Goal: Task Accomplishment & Management: Use online tool/utility

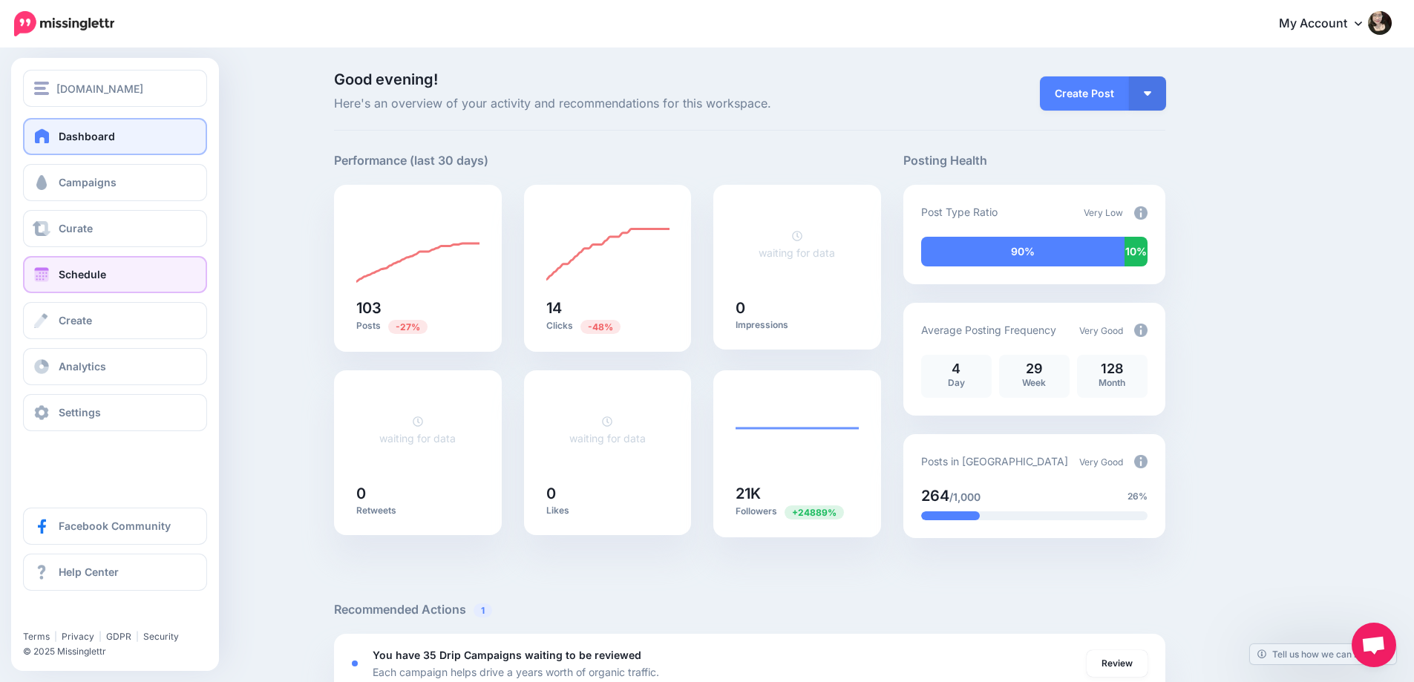
click at [120, 274] on link "Schedule" at bounding box center [115, 274] width 184 height 37
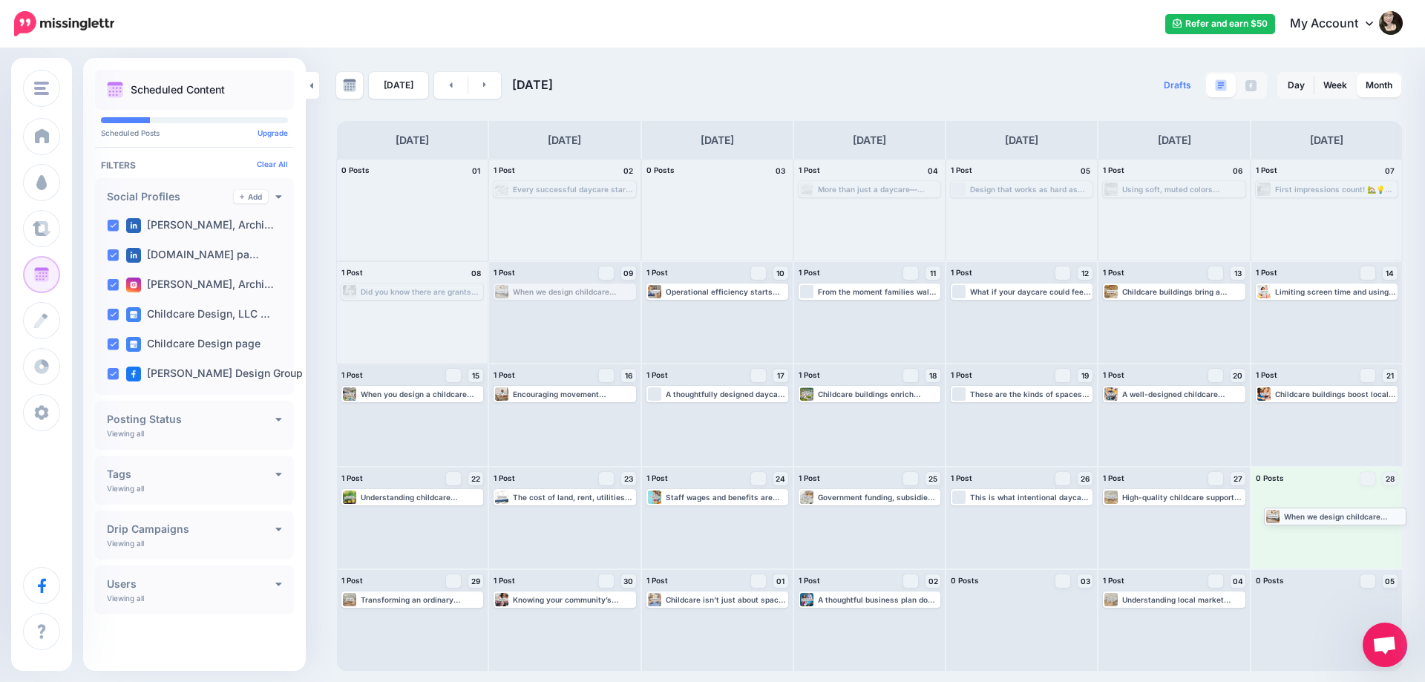
drag, startPoint x: 560, startPoint y: 291, endPoint x: 1329, endPoint y: 503, distance: 797.9
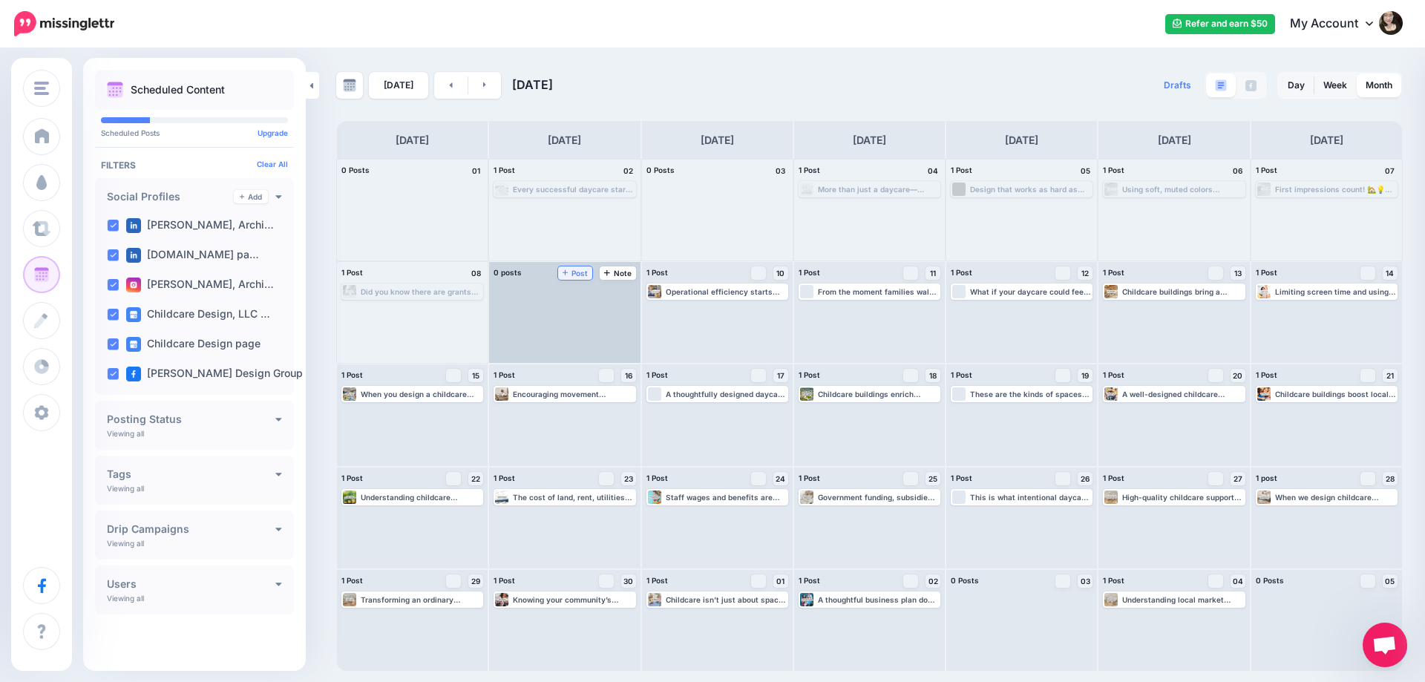
click at [575, 272] on span "Post" at bounding box center [576, 272] width 26 height 7
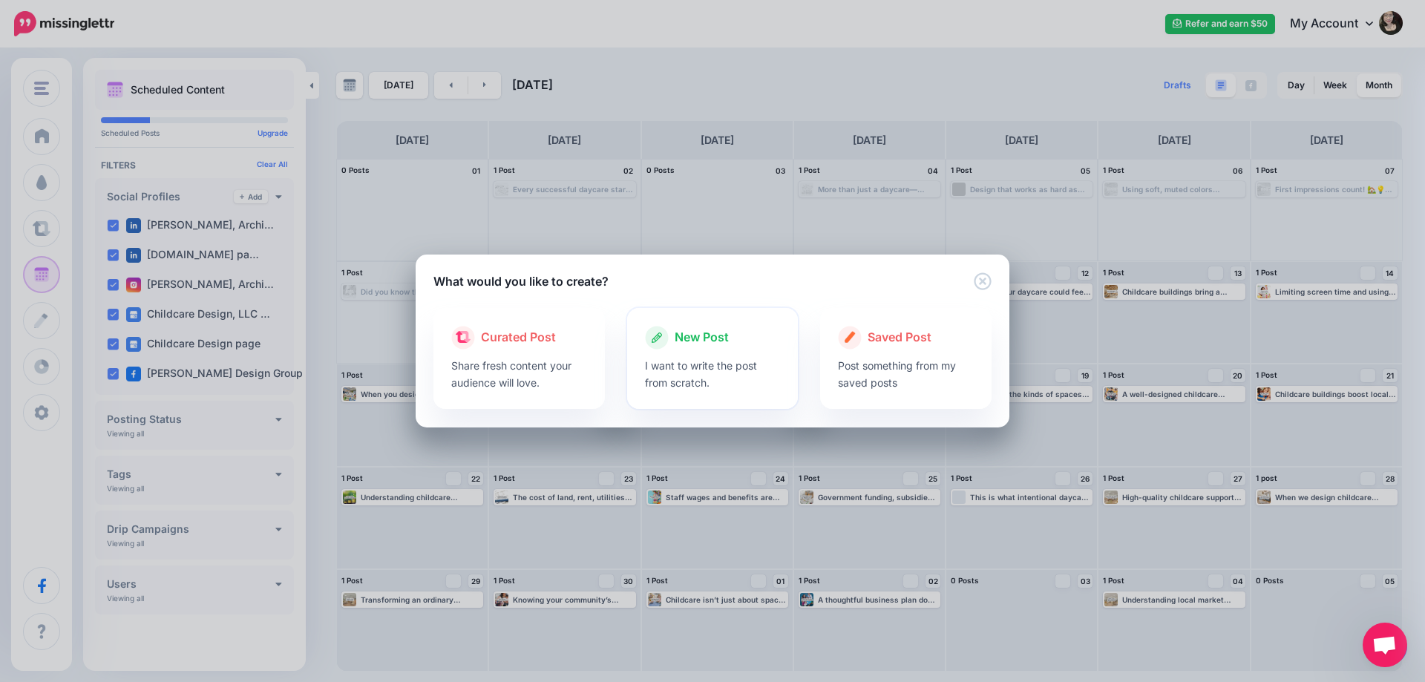
click at [731, 351] on div at bounding box center [713, 353] width 136 height 7
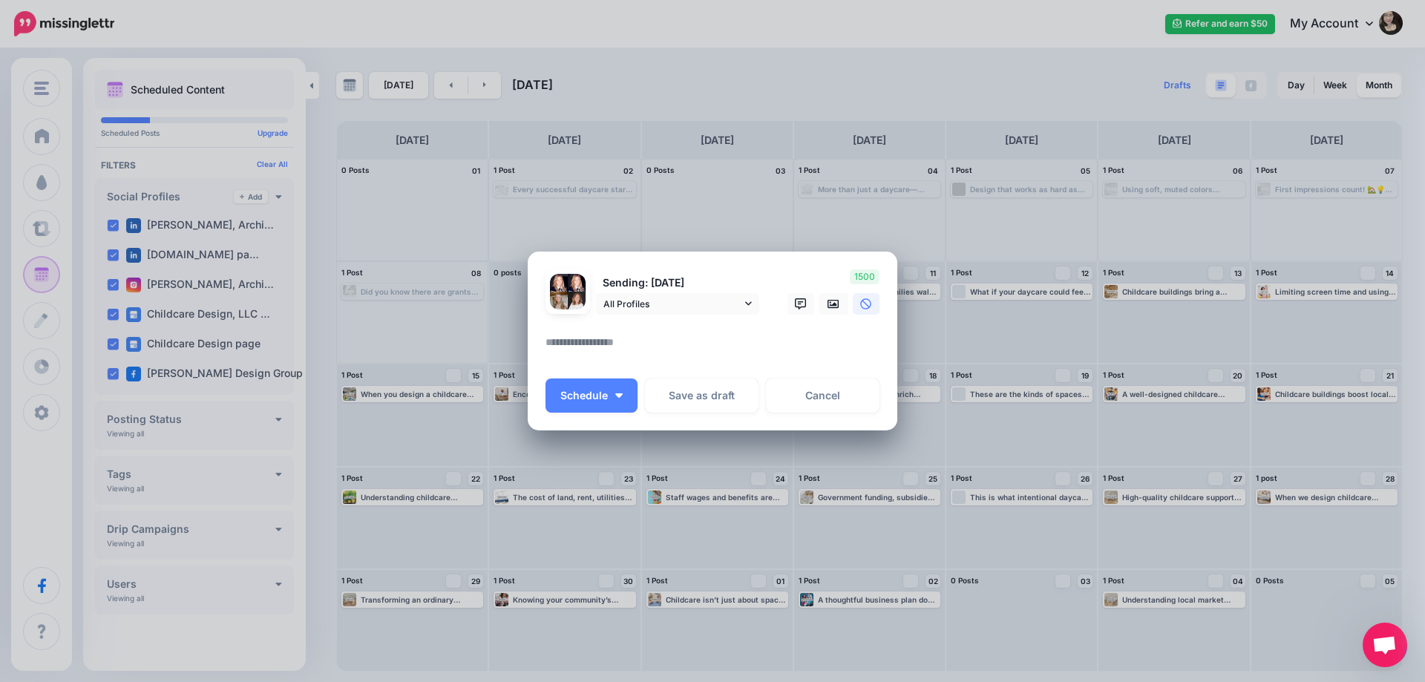
click at [593, 352] on textarea at bounding box center [717, 347] width 342 height 29
click at [831, 301] on icon at bounding box center [834, 304] width 12 height 12
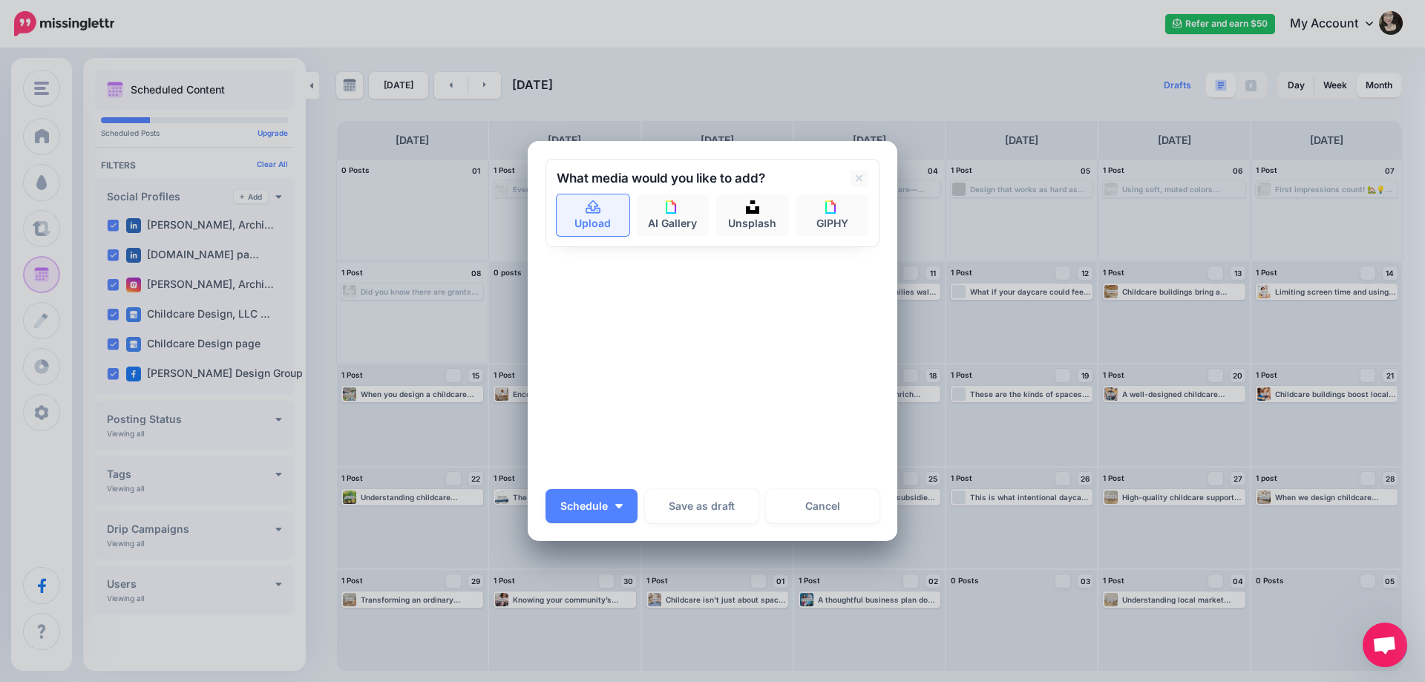
click at [598, 218] on link "Upload" at bounding box center [593, 216] width 73 height 42
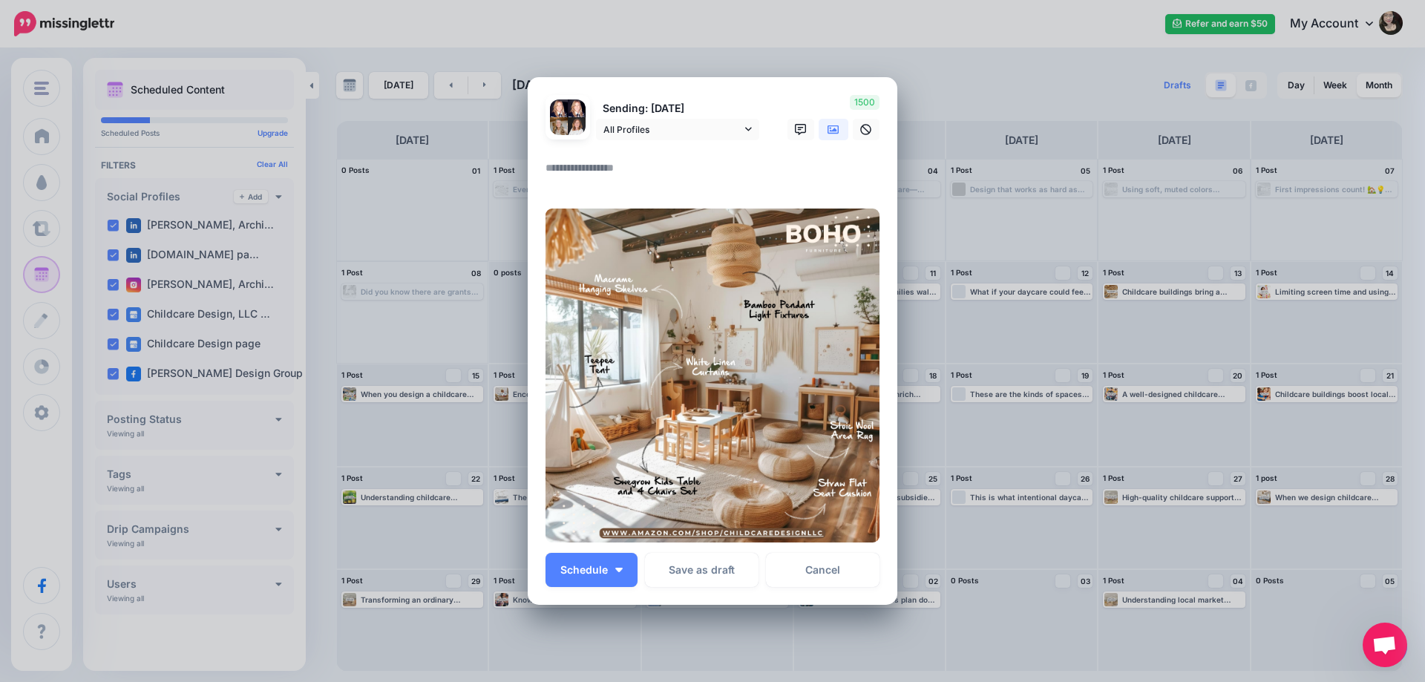
click at [618, 168] on textarea at bounding box center [717, 173] width 342 height 29
paste textarea "**********"
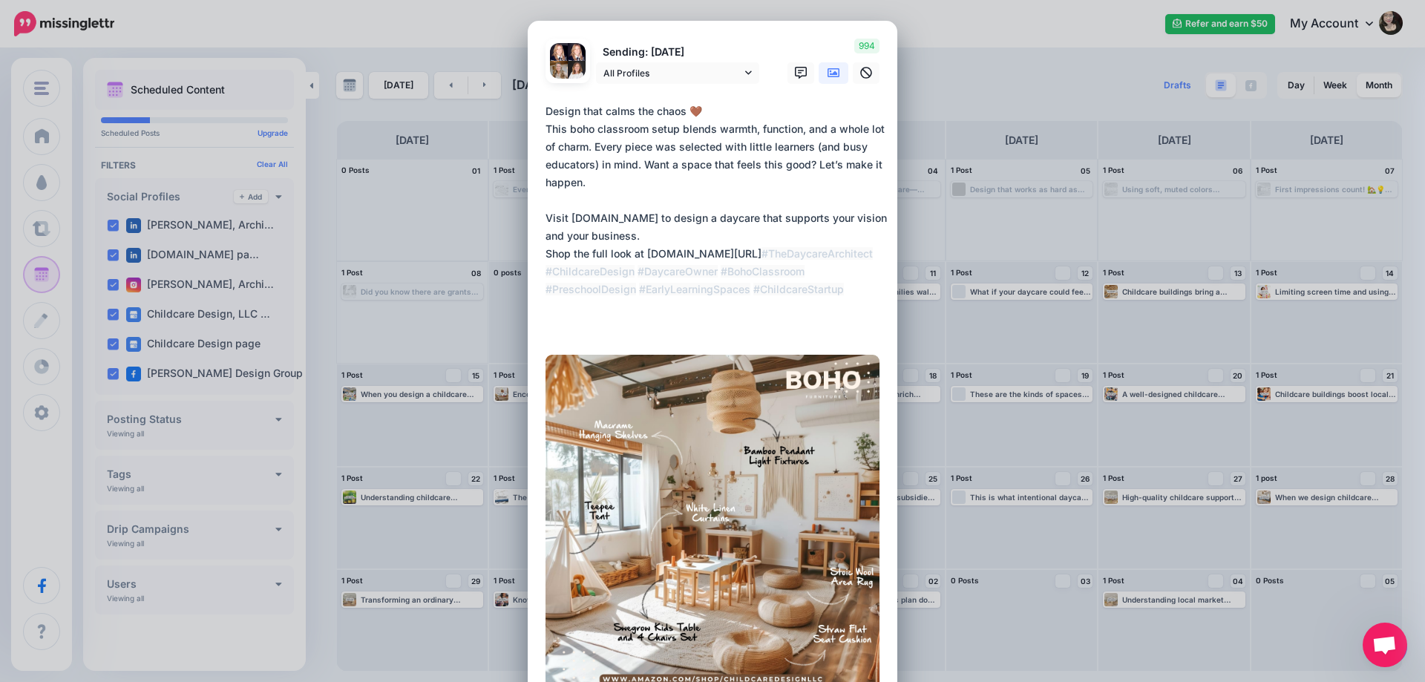
click at [719, 117] on textarea "**********" at bounding box center [717, 218] width 342 height 232
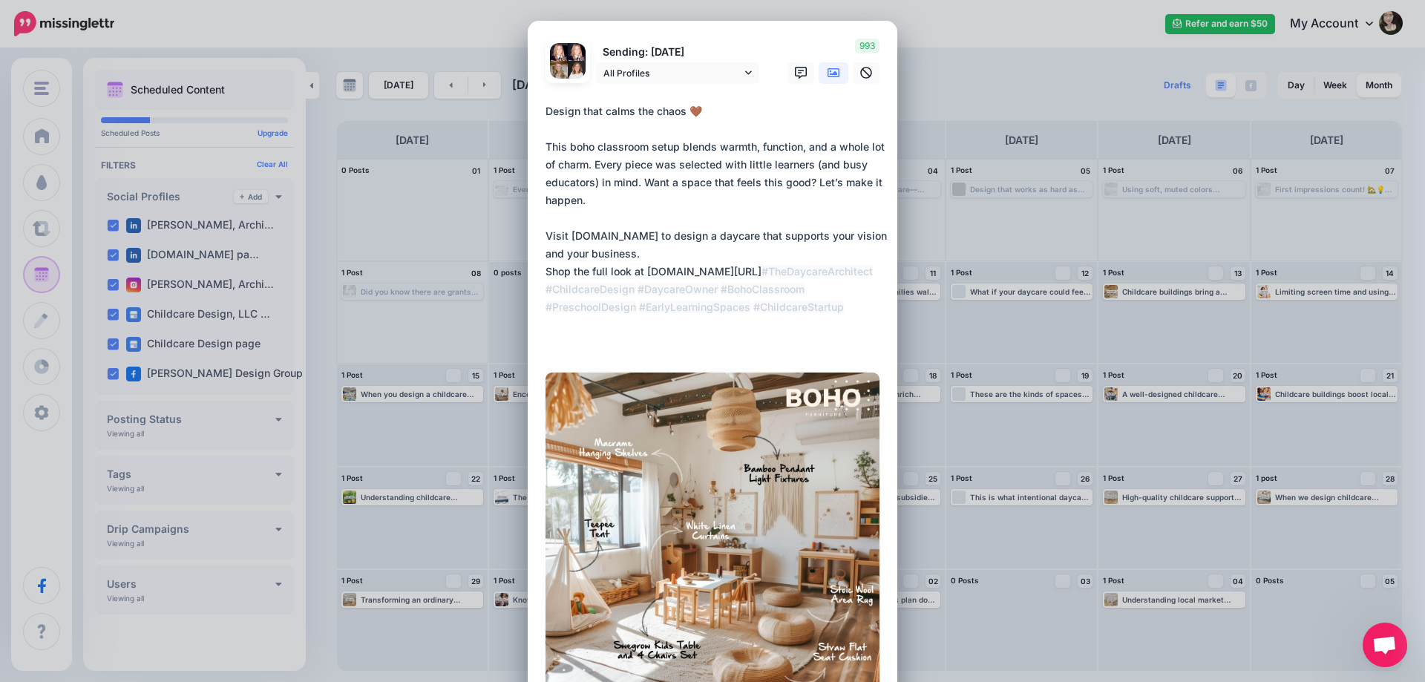
click at [682, 252] on textarea "**********" at bounding box center [717, 226] width 342 height 249
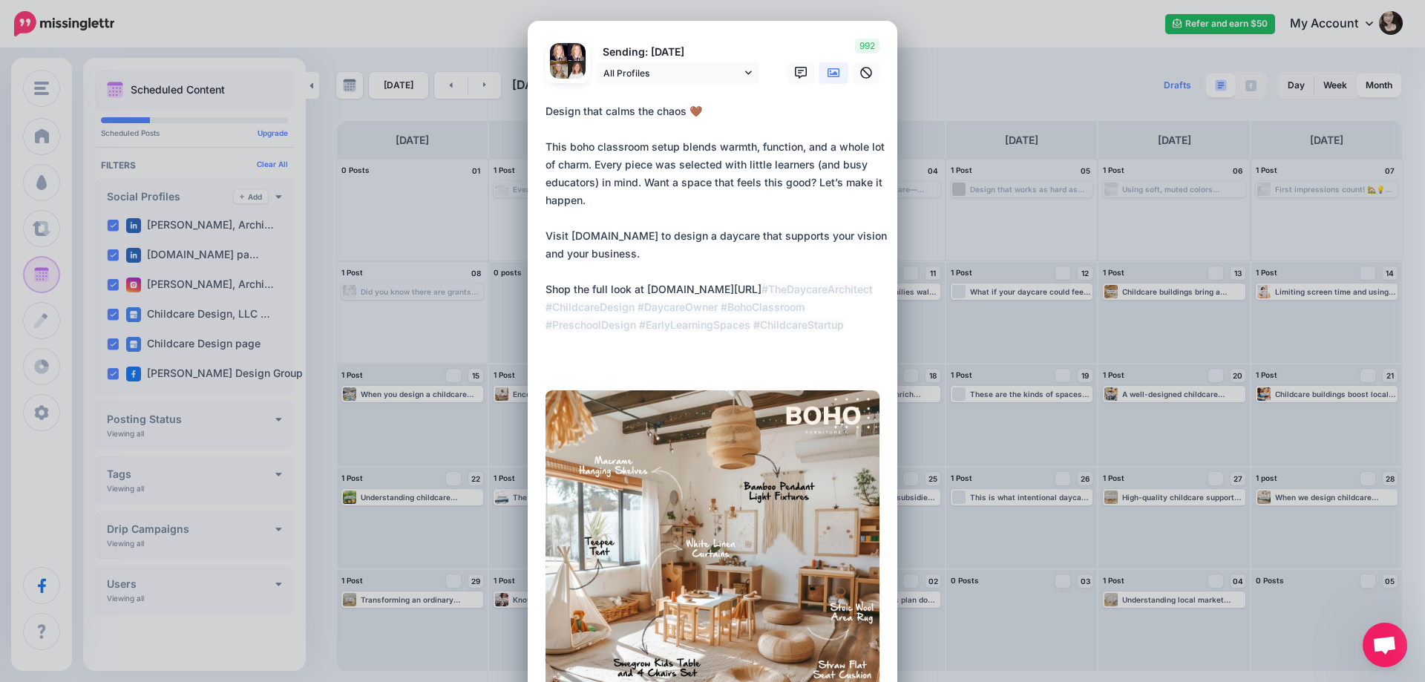
click at [687, 200] on textarea "**********" at bounding box center [717, 235] width 342 height 267
click at [693, 174] on textarea "**********" at bounding box center [717, 235] width 342 height 267
type textarea "**********"
click at [702, 76] on span "All Profiles" at bounding box center [673, 73] width 138 height 16
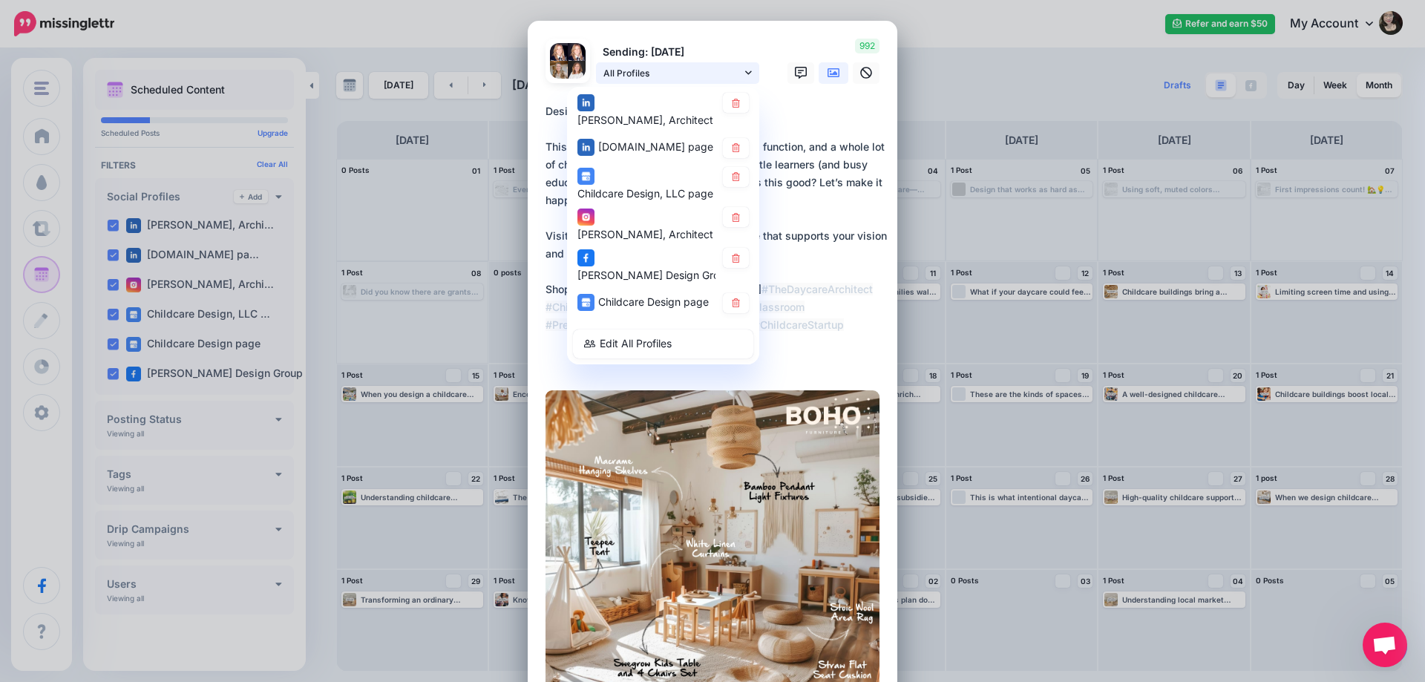
click at [684, 76] on span "All Profiles" at bounding box center [673, 73] width 138 height 16
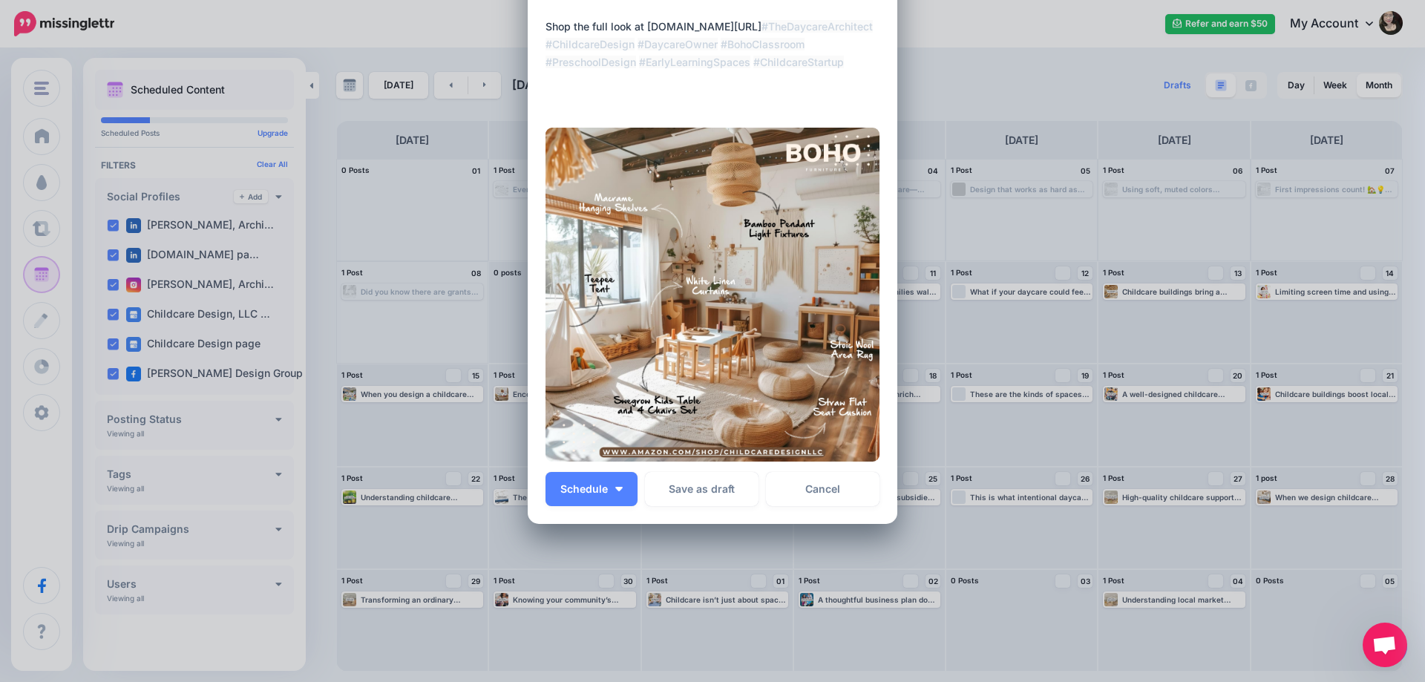
scroll to position [266, 0]
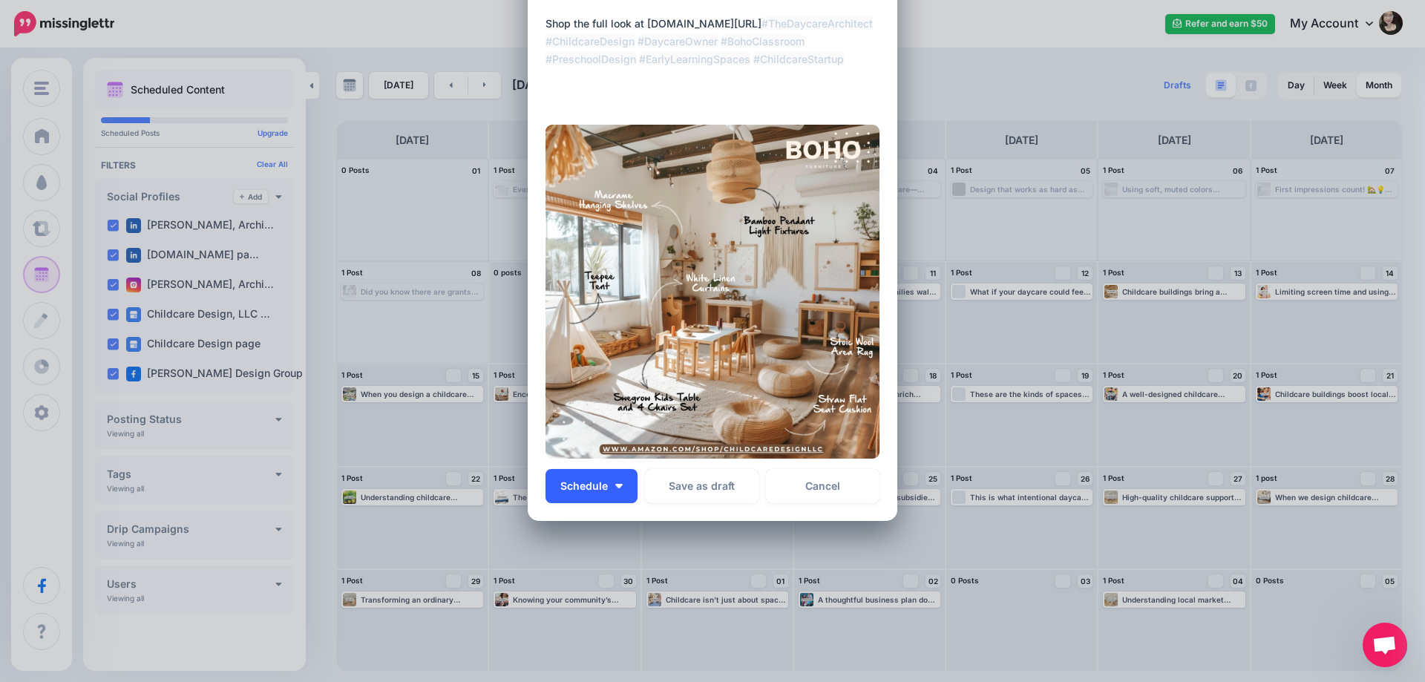
click at [608, 491] on button "Schedule" at bounding box center [592, 486] width 92 height 34
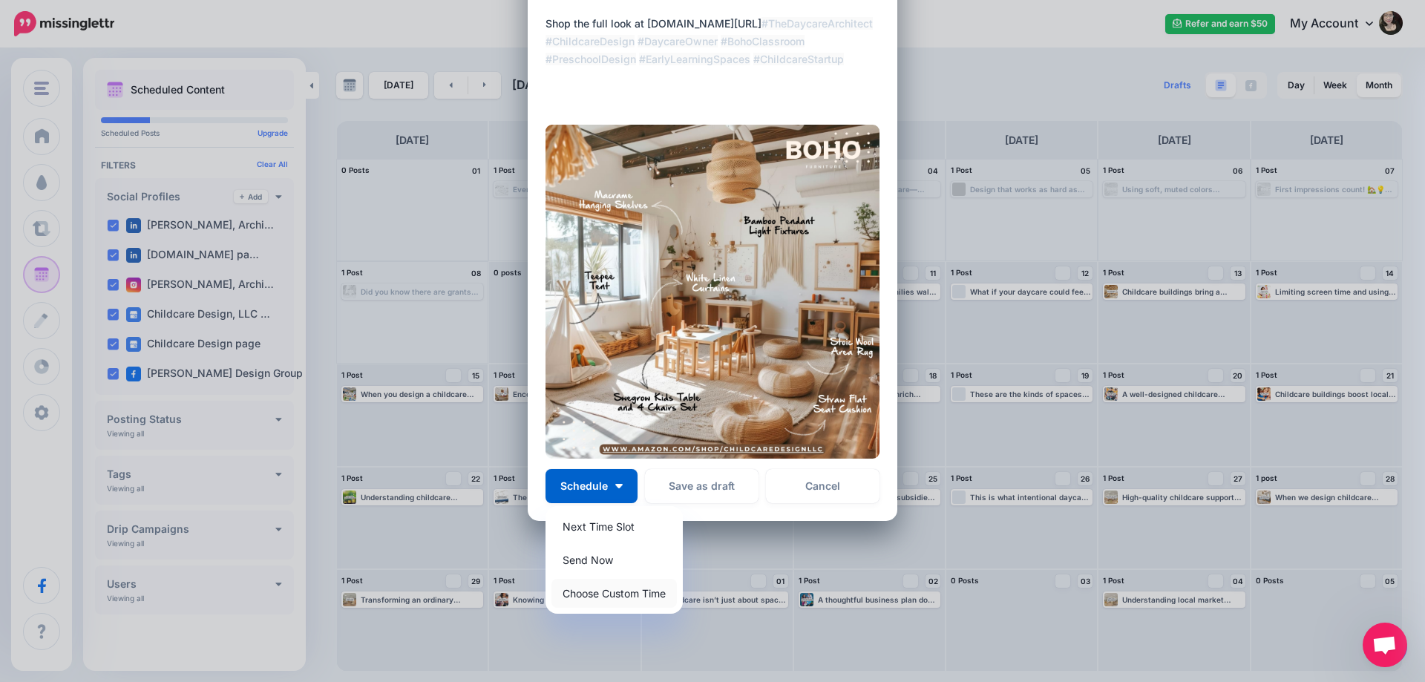
click at [608, 593] on link "Choose Custom Time" at bounding box center [614, 593] width 125 height 29
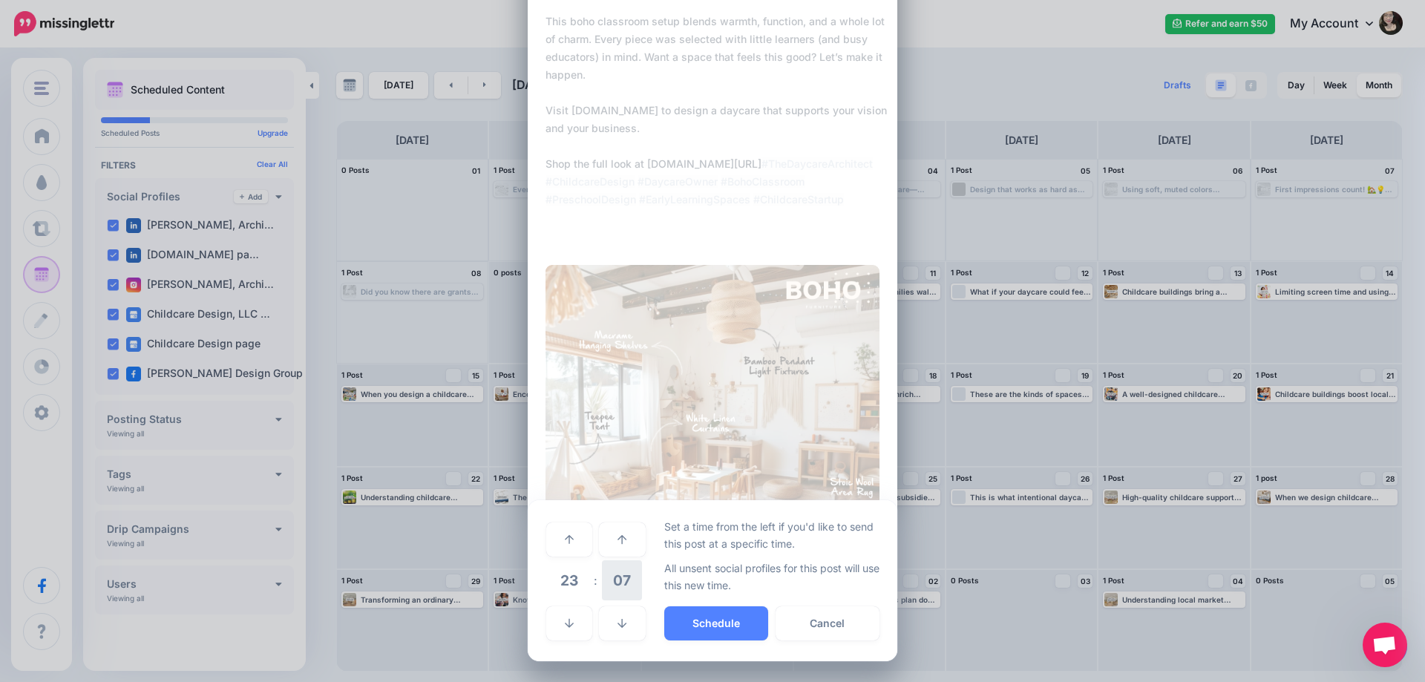
scroll to position [125, 0]
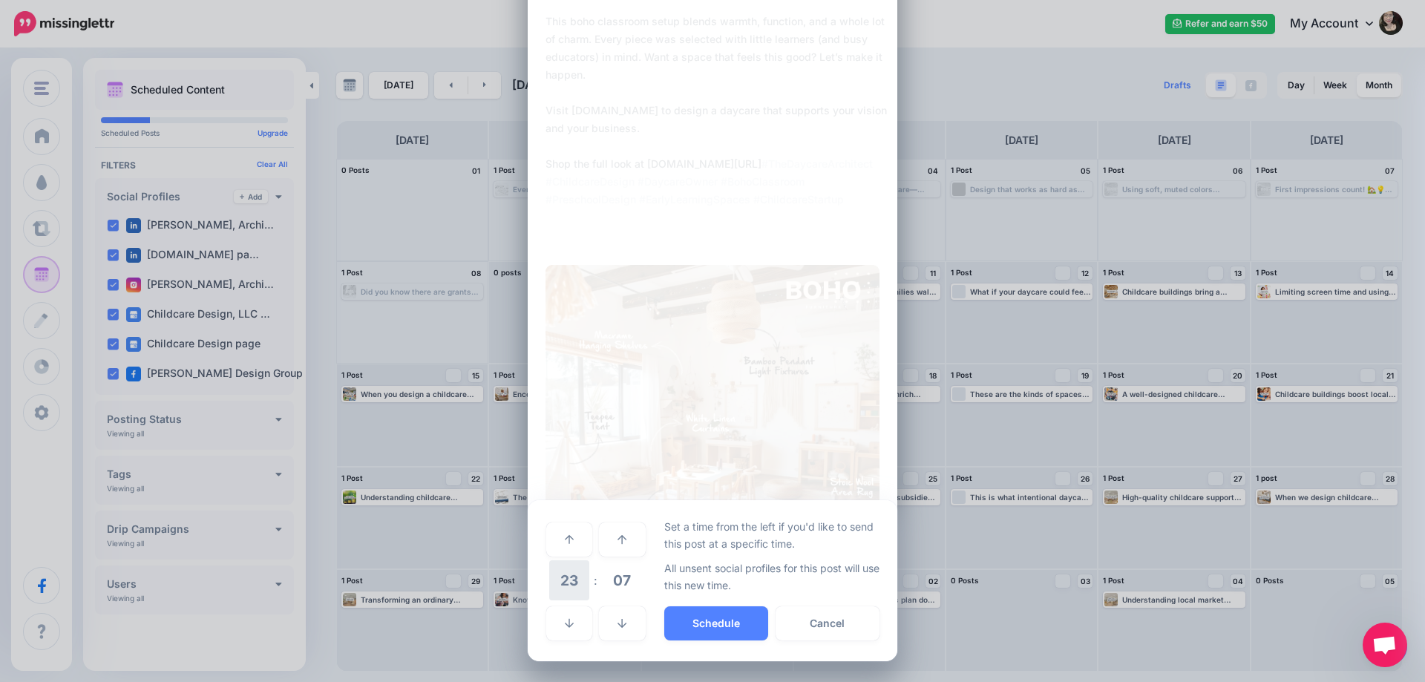
click at [564, 578] on span "23" at bounding box center [569, 581] width 40 height 40
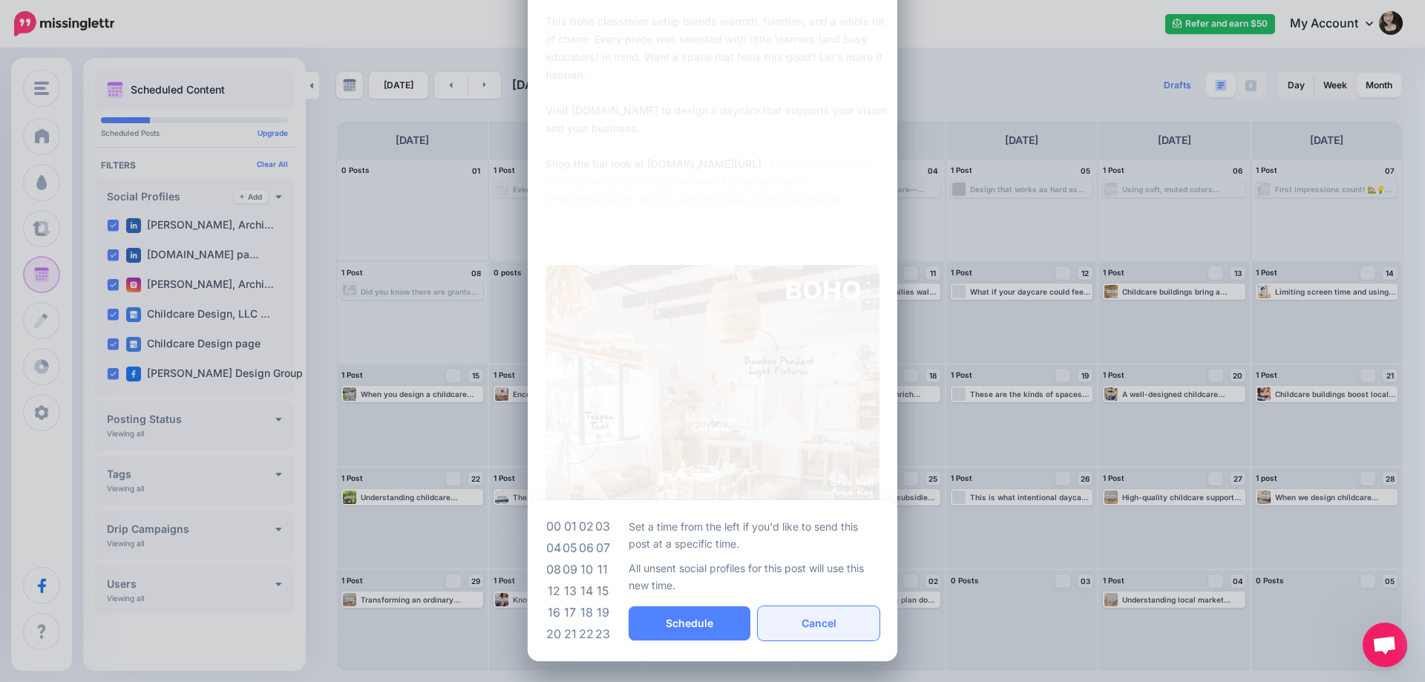
click at [833, 621] on button "Cancel" at bounding box center [819, 624] width 122 height 34
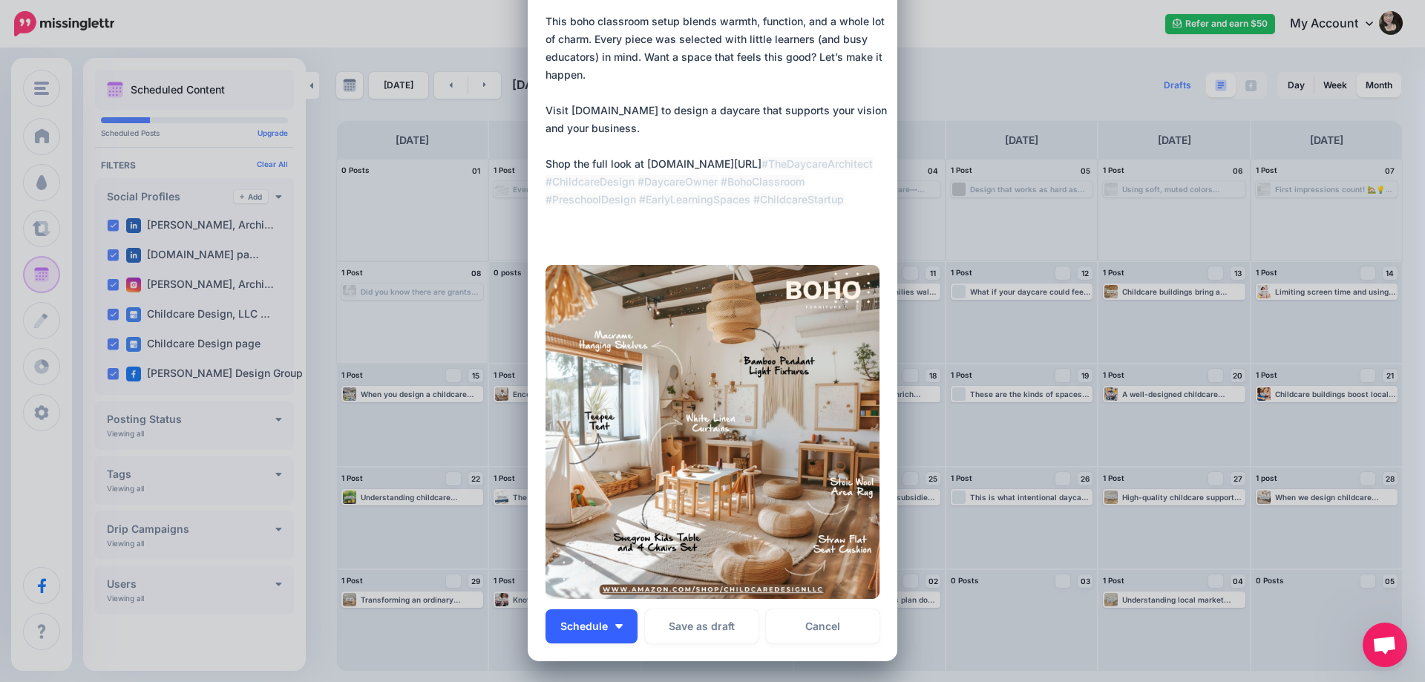
click at [581, 614] on button "Schedule" at bounding box center [592, 627] width 92 height 34
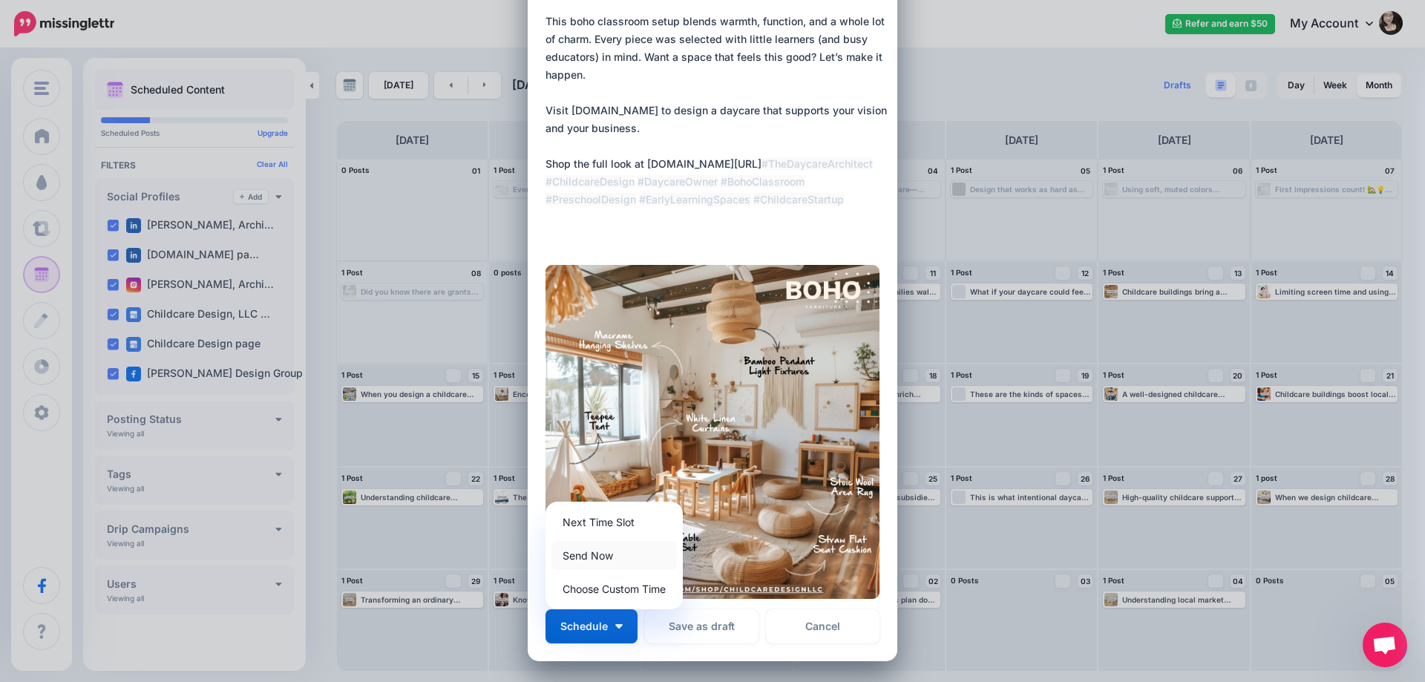
click at [630, 553] on link "Send Now" at bounding box center [614, 555] width 125 height 29
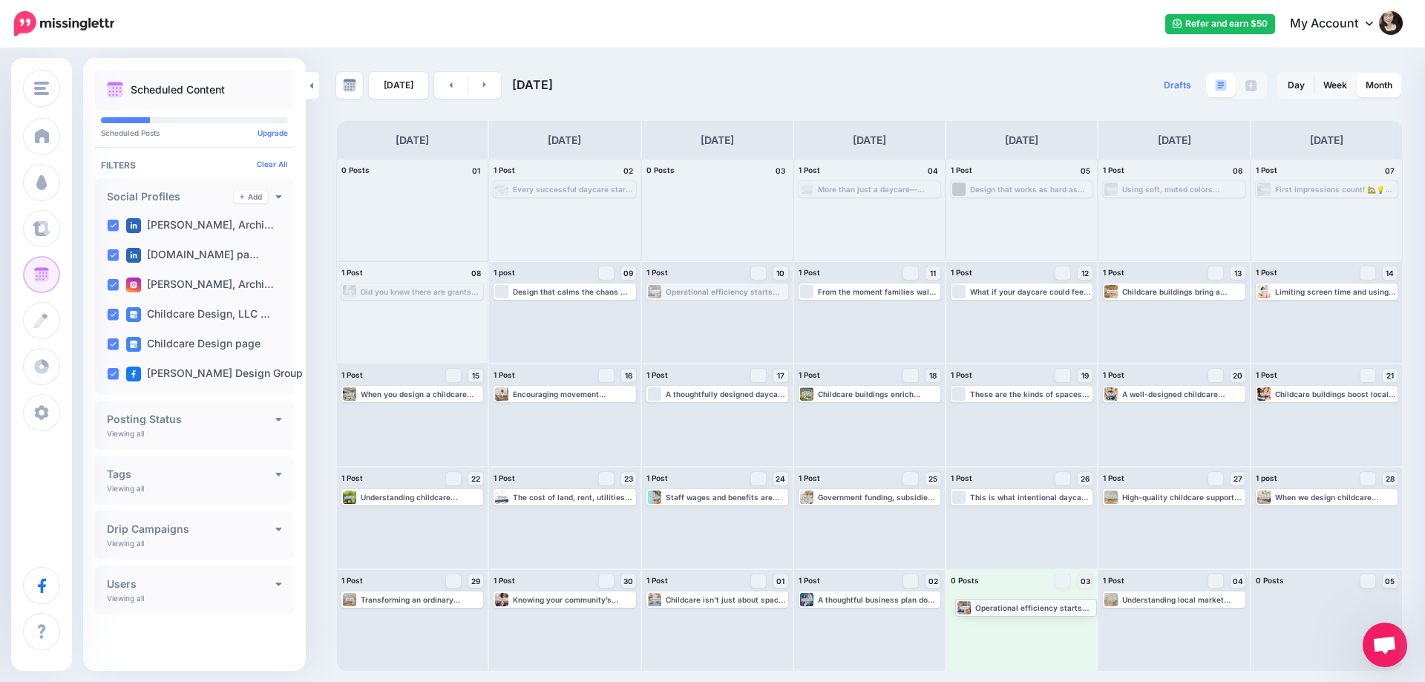
drag, startPoint x: 736, startPoint y: 295, endPoint x: 1045, endPoint y: 611, distance: 441.5
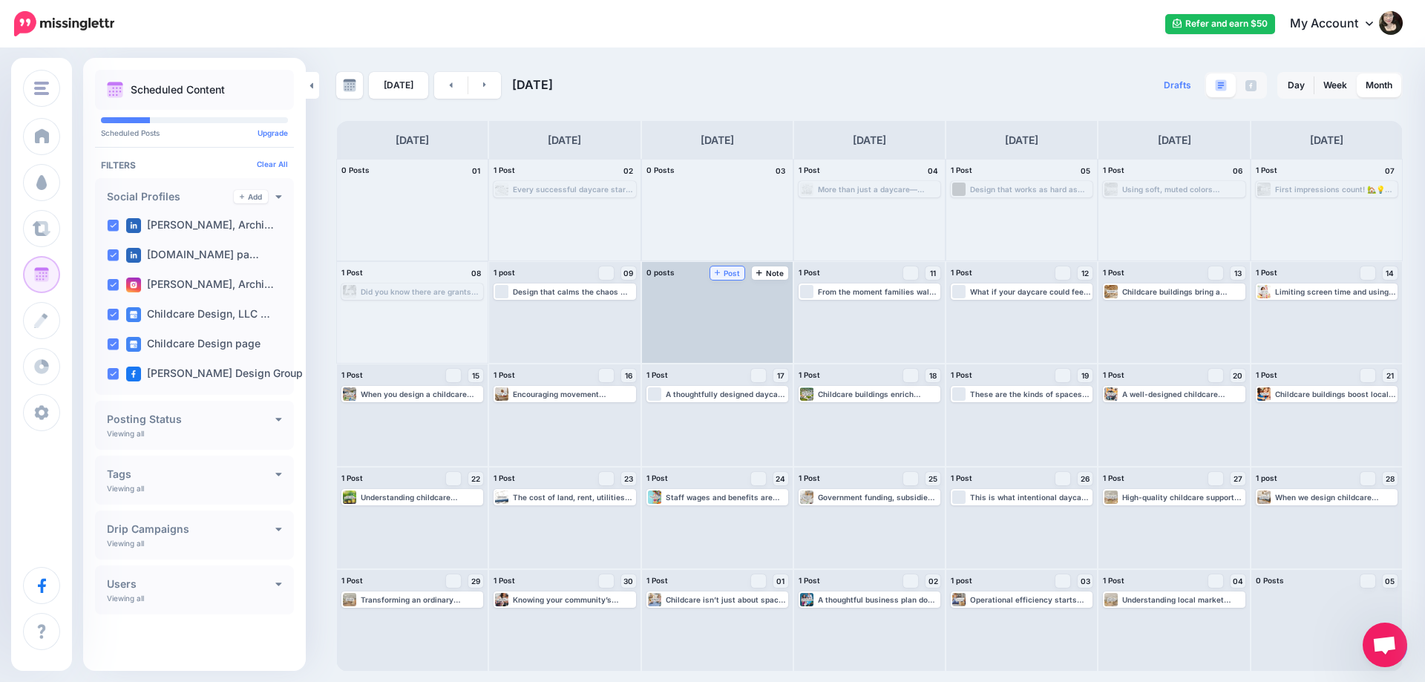
click at [719, 273] on icon at bounding box center [718, 273] width 6 height 6
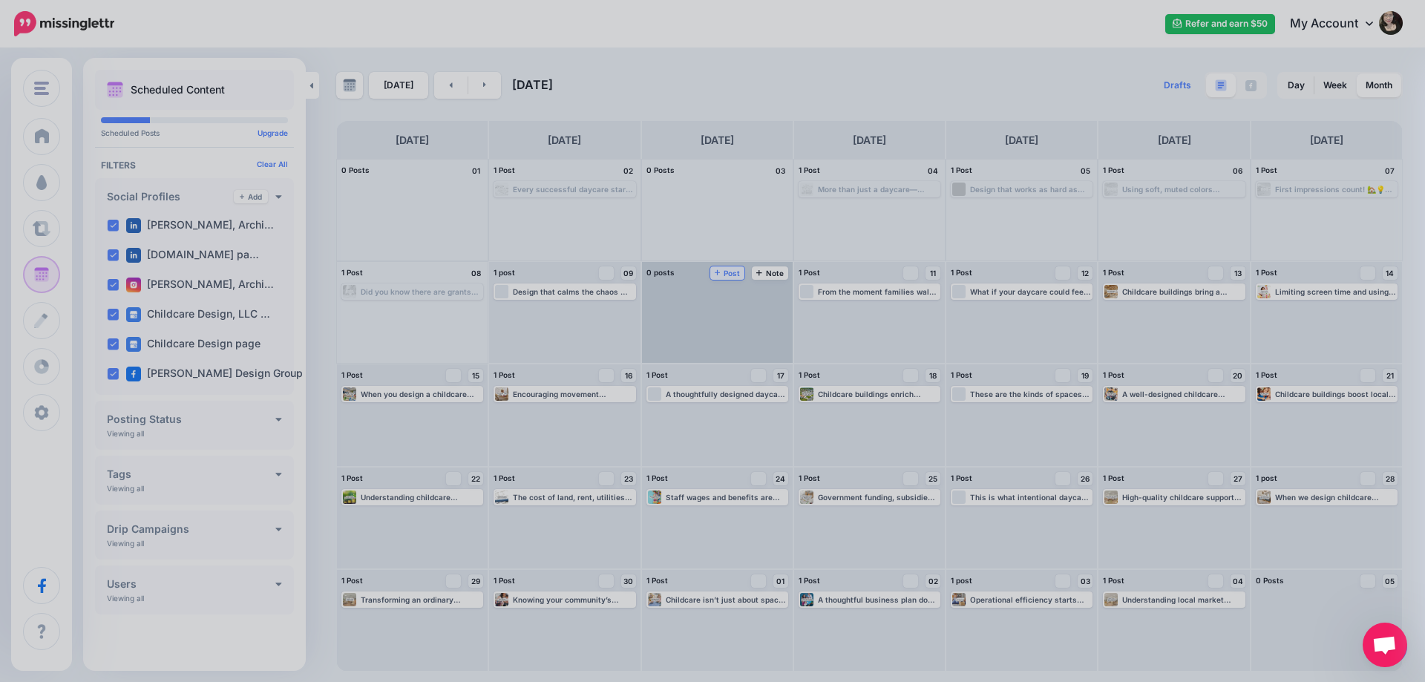
scroll to position [0, 0]
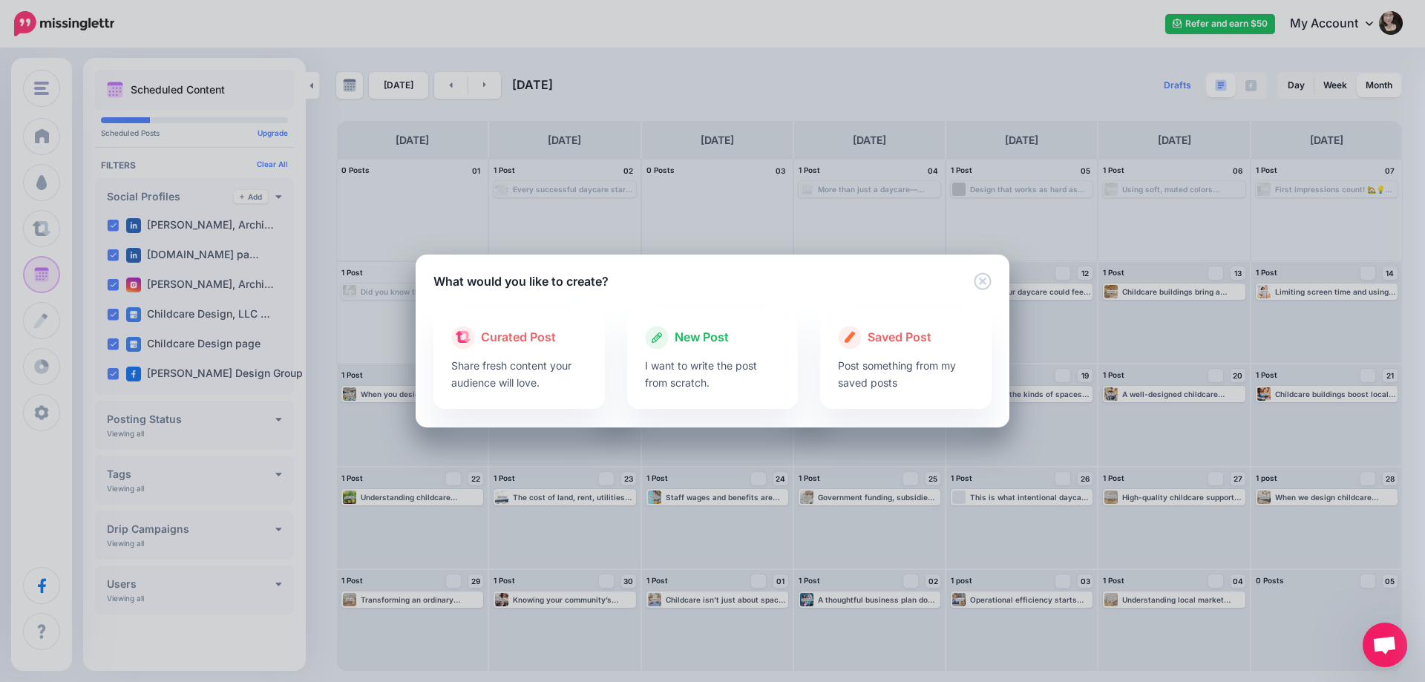
click at [784, 227] on div "What would you like to create? Loading Loading Curated Post Share fresh content…" at bounding box center [712, 341] width 1425 height 682
click at [981, 273] on icon "Close" at bounding box center [982, 280] width 17 height 17
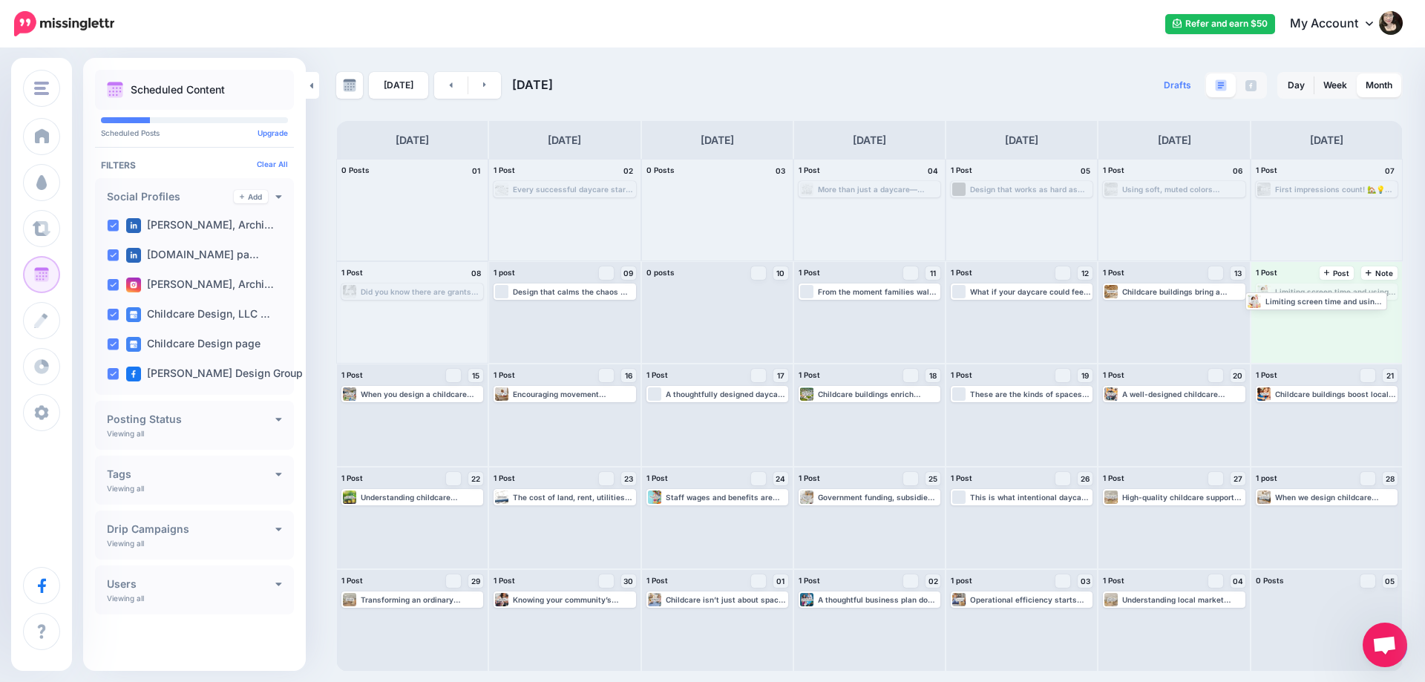
drag, startPoint x: 1316, startPoint y: 294, endPoint x: 1308, endPoint y: 291, distance: 8.7
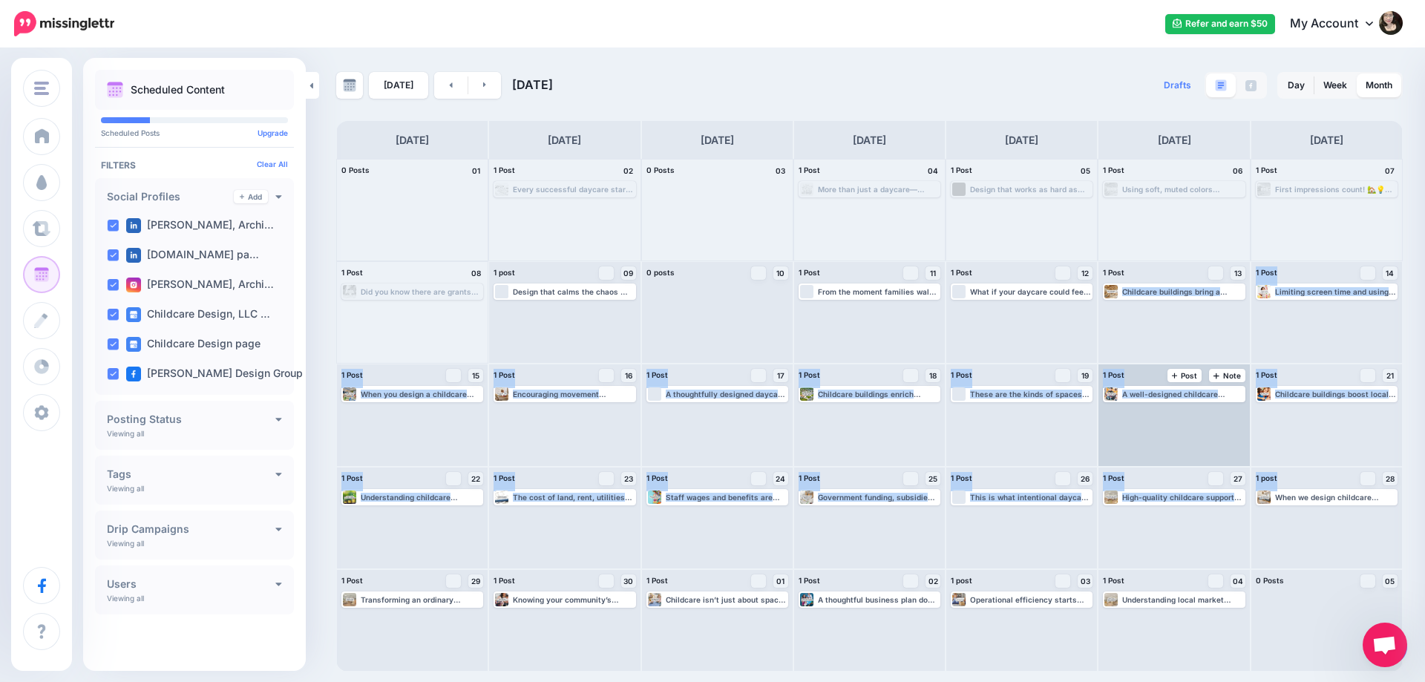
drag, startPoint x: 1154, startPoint y: 284, endPoint x: 1188, endPoint y: 367, distance: 90.3
click at [1278, 515] on div "0 Posts 01 1 Post 02 Every successful daycare starts with a space that’s safe, …" at bounding box center [869, 415] width 1067 height 513
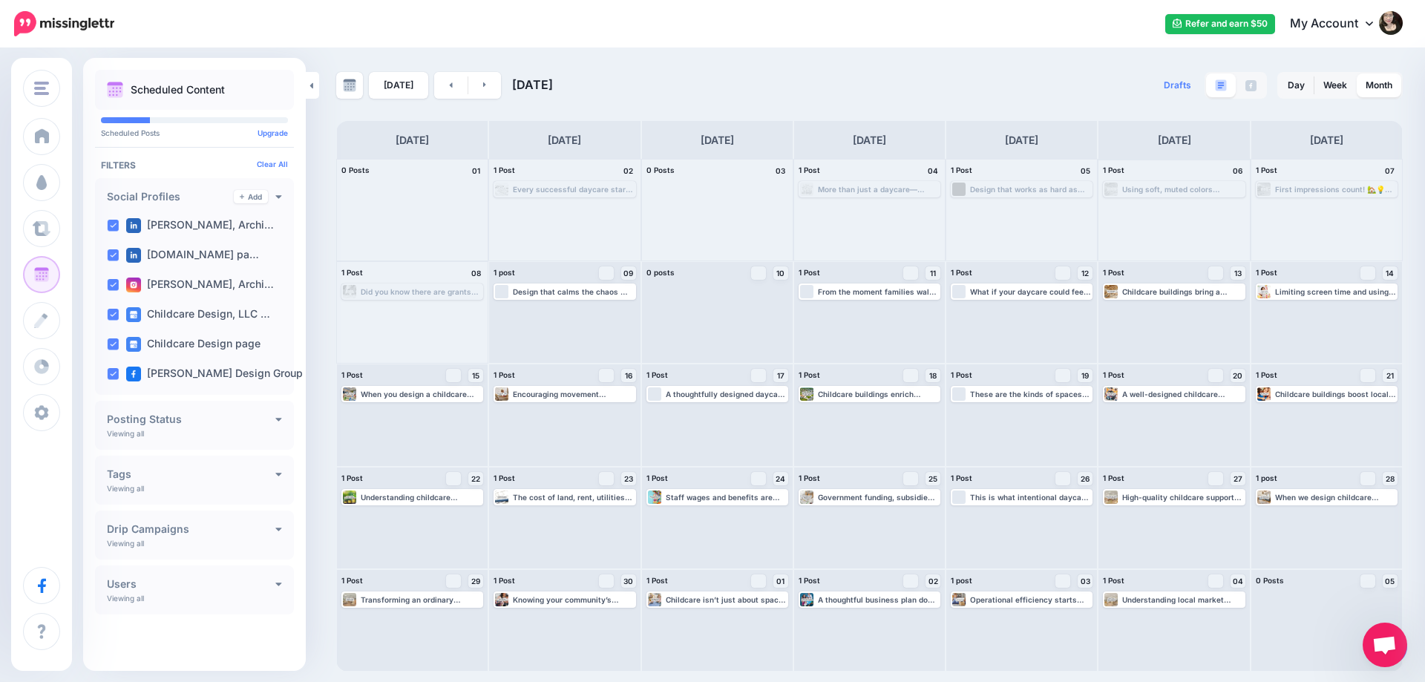
click at [1169, 252] on div "Using soft, muted colors inspired by nature creates a peaceful backdrop that su…" at bounding box center [1174, 210] width 151 height 101
drag, startPoint x: 1157, startPoint y: 293, endPoint x: 1307, endPoint y: 606, distance: 346.3
